Goal: Transaction & Acquisition: Purchase product/service

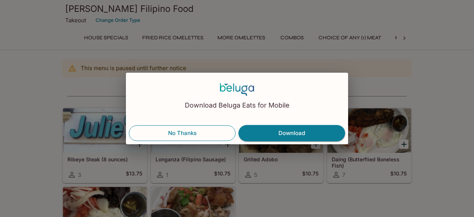
click at [180, 134] on button "No Thanks" at bounding box center [182, 133] width 107 height 16
click at [184, 131] on button "No Thanks" at bounding box center [182, 133] width 107 height 16
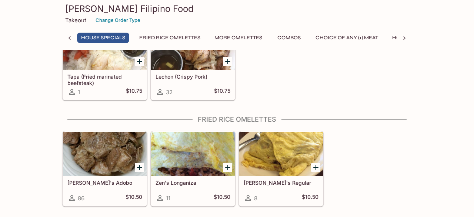
scroll to position [159, 0]
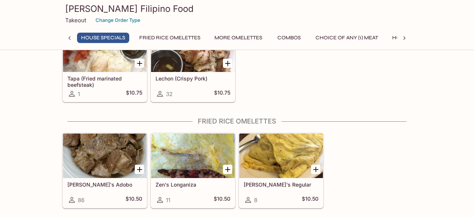
click at [98, 33] on button "House Specials" at bounding box center [103, 38] width 52 height 10
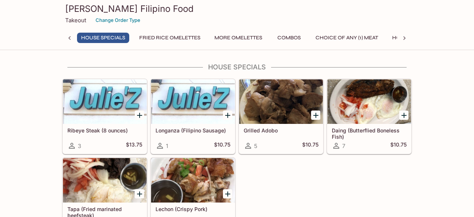
scroll to position [29, 0]
click at [76, 21] on p "Takeout" at bounding box center [75, 20] width 21 height 7
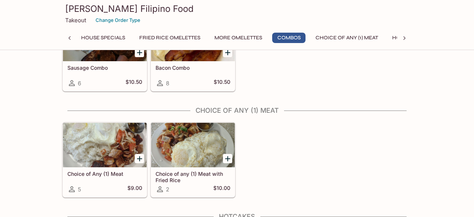
scroll to position [490, 0]
